Goal: Navigation & Orientation: Find specific page/section

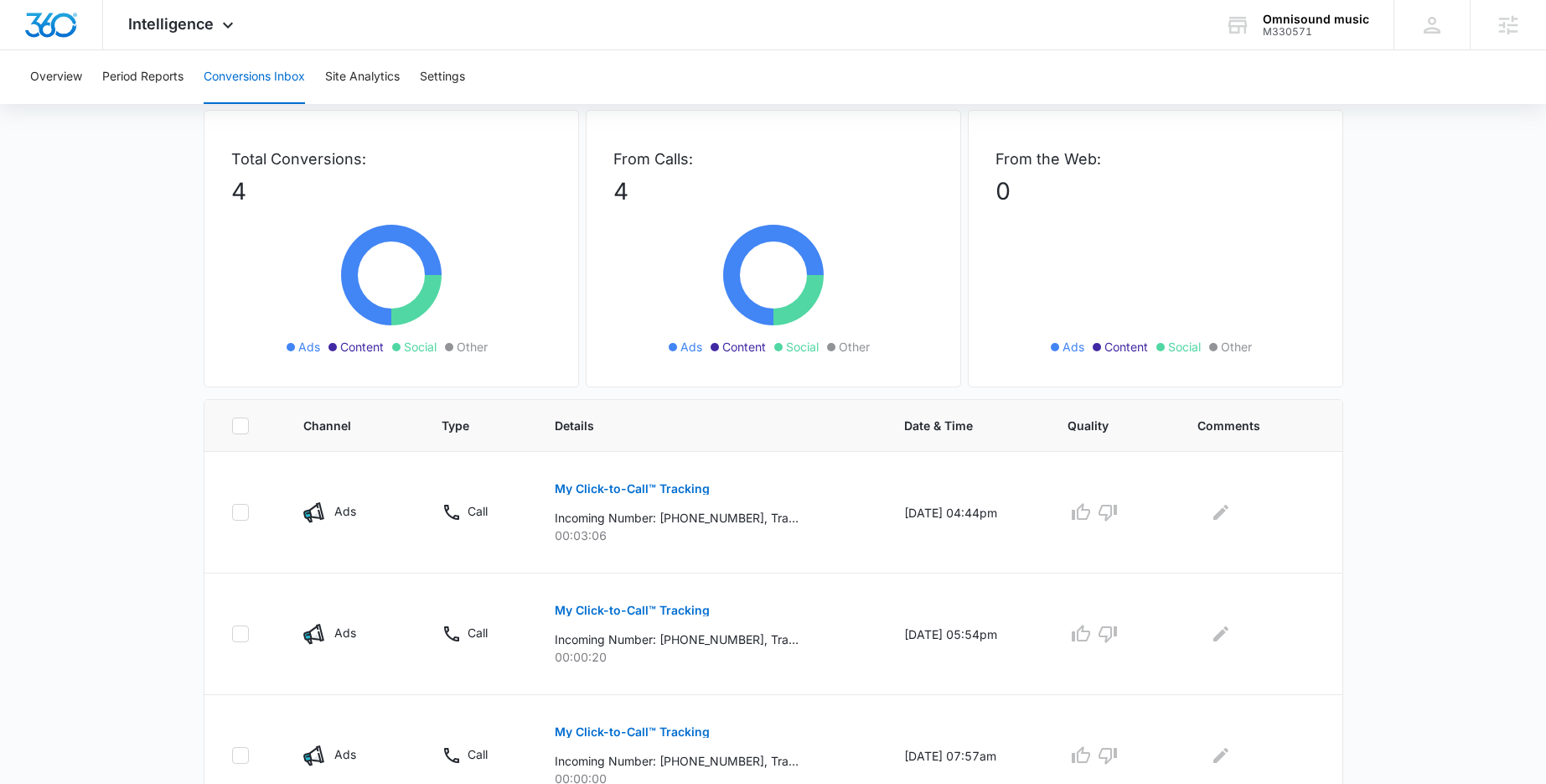
scroll to position [52, 0]
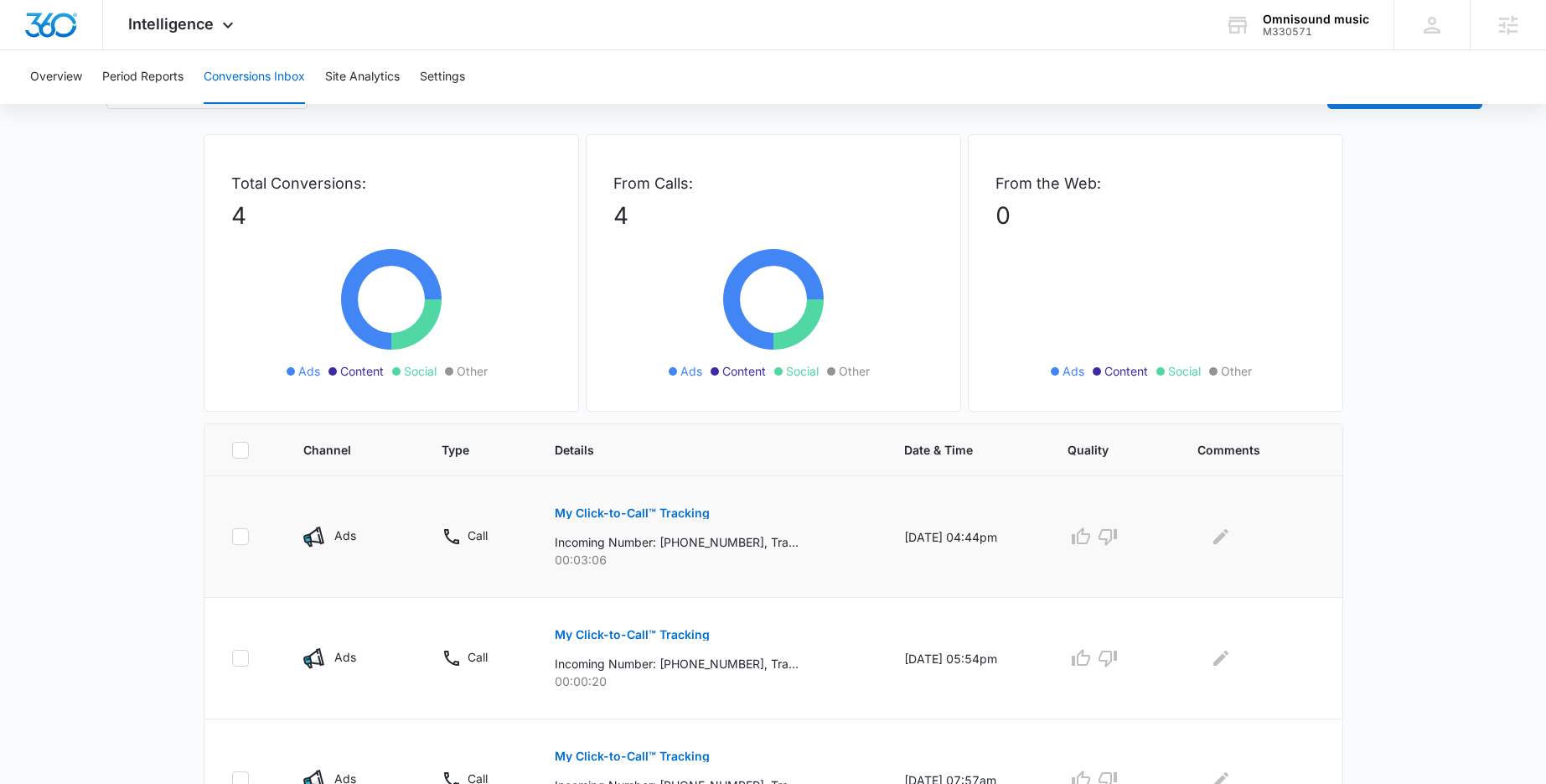
click at [624, 512] on p "My Click-to-Call™ Tracking" at bounding box center [632, 513] width 155 height 11
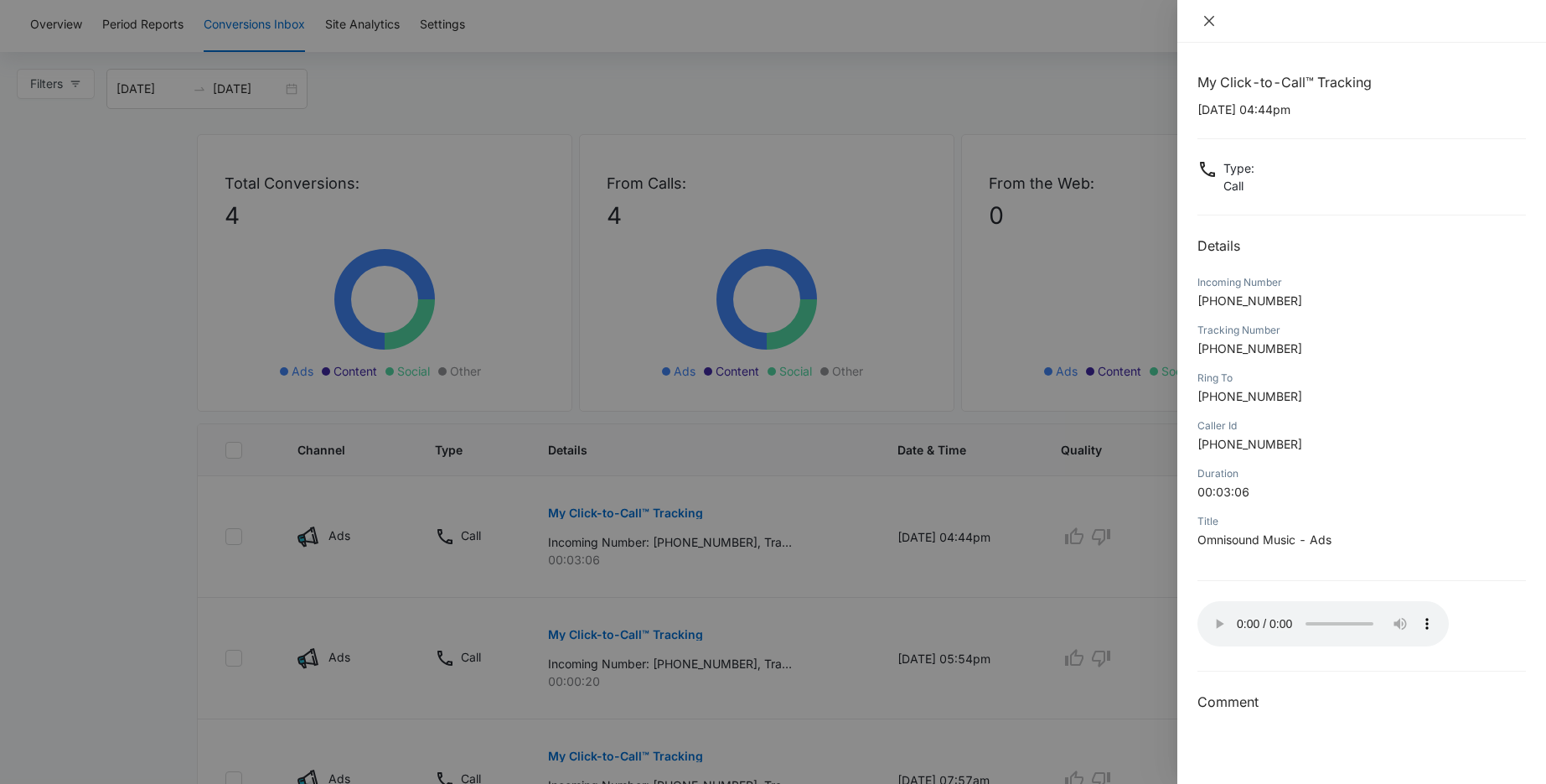
click at [1205, 19] on icon "close" at bounding box center [1209, 20] width 13 height 13
